Goal: Go to known website: Access a specific website the user already knows

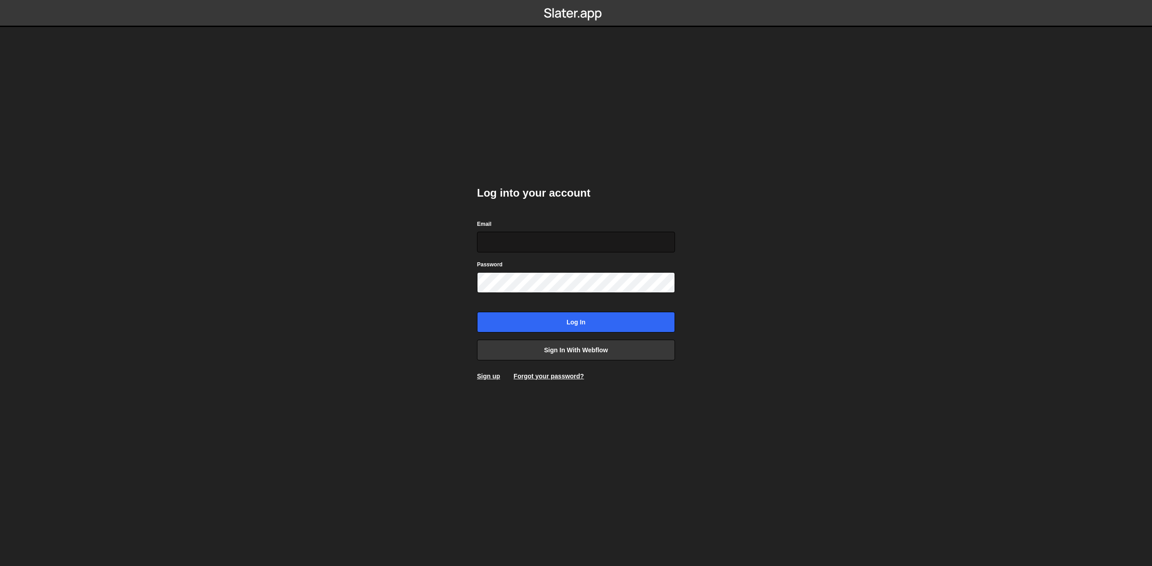
click at [544, 240] on input "Email" at bounding box center [576, 242] width 198 height 21
drag, startPoint x: 922, startPoint y: 261, endPoint x: 904, endPoint y: 273, distance: 22.0
click at [922, 261] on body "Log into your account Email Password Log in Sign in with Webflow Sign up Forgot…" at bounding box center [576, 283] width 1152 height 566
click at [627, 353] on link "Sign in with Webflow" at bounding box center [576, 350] width 198 height 21
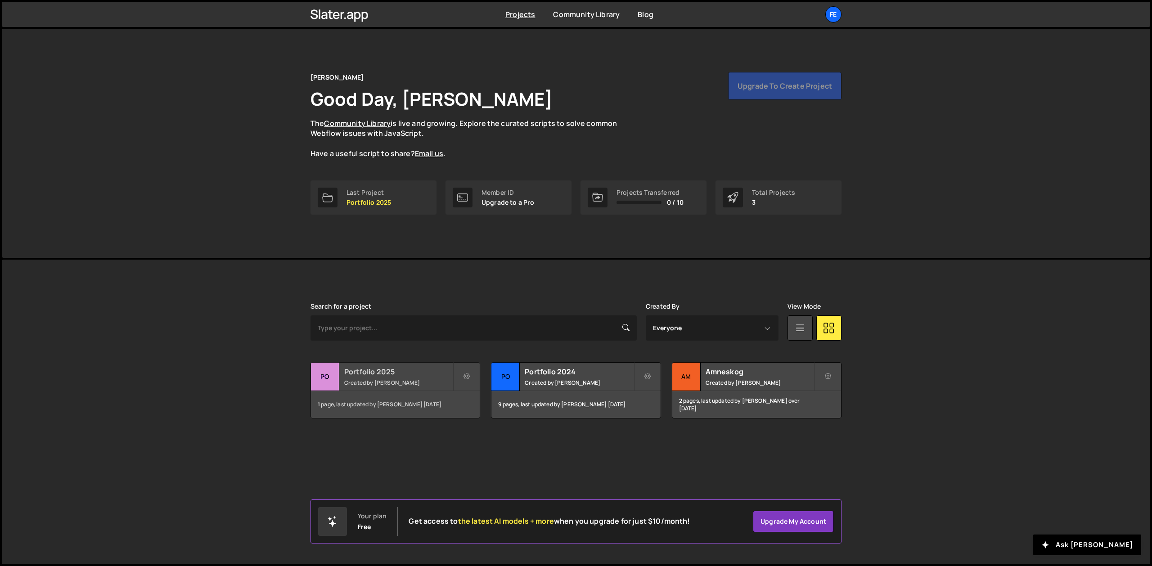
click at [377, 387] on div "Portfolio 2025 Created by [PERSON_NAME]" at bounding box center [395, 377] width 169 height 28
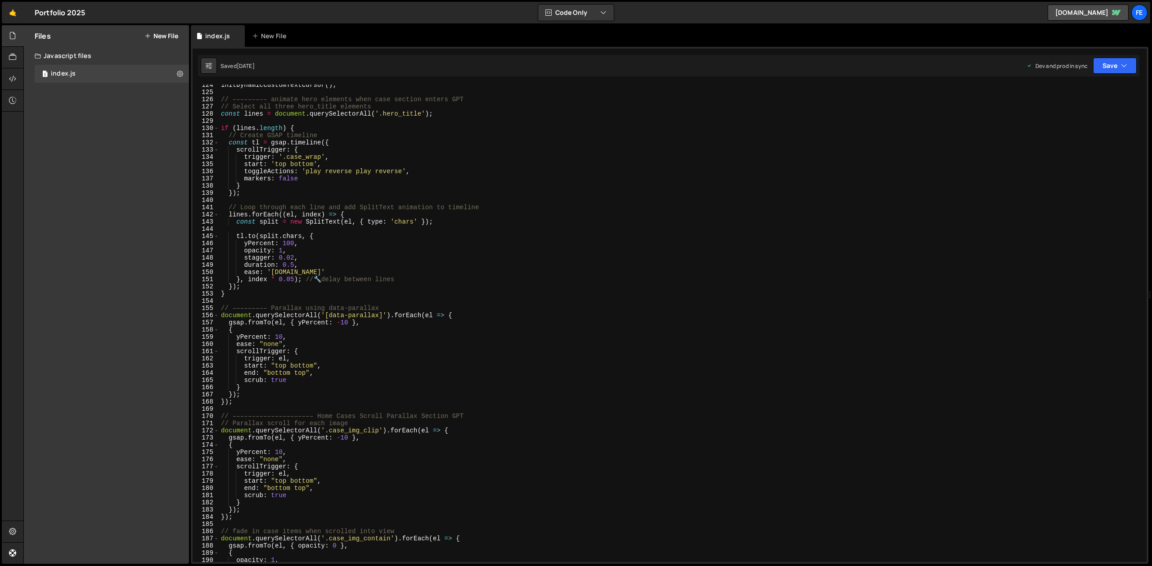
scroll to position [954, 0]
